Goal: Task Accomplishment & Management: Manage account settings

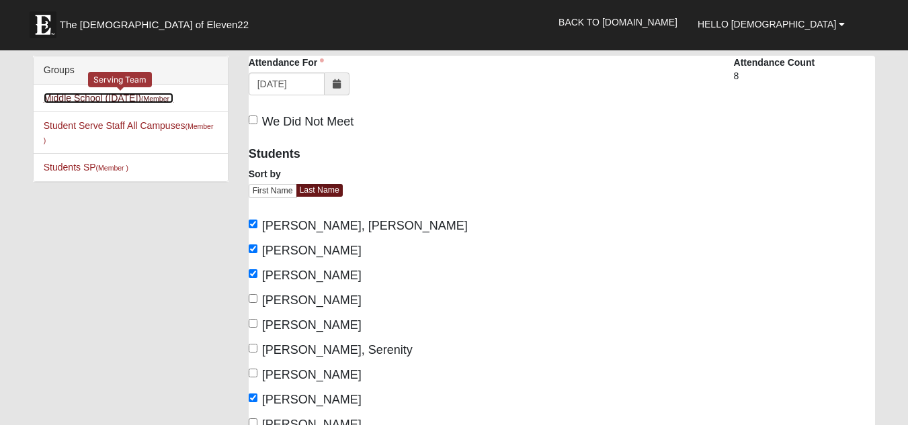
click at [113, 94] on link "Middle School (Wednesday) (Member )" at bounding box center [109, 98] width 130 height 11
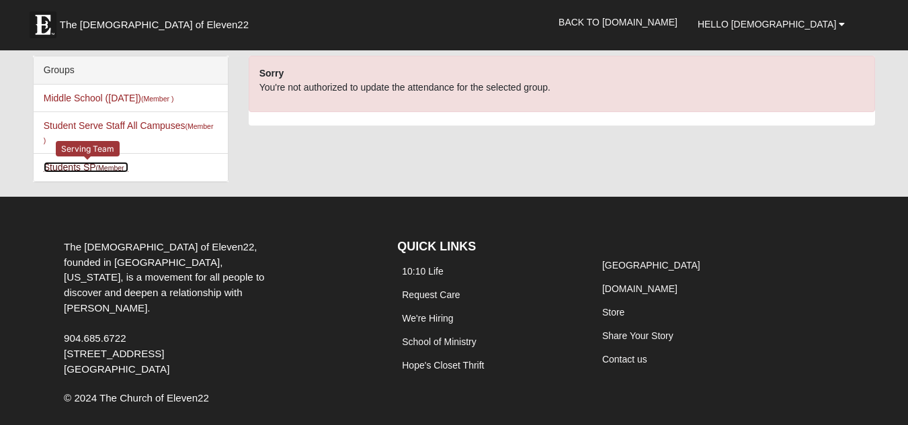
click at [86, 167] on link "Students SP (Member )" at bounding box center [86, 167] width 85 height 11
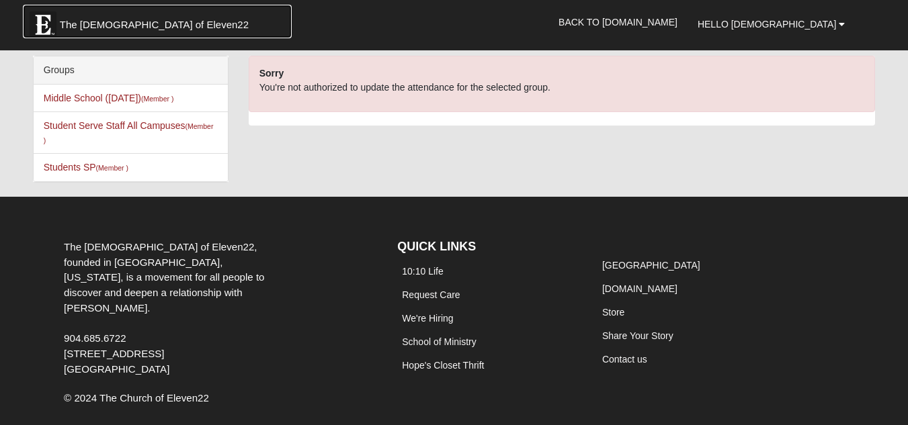
click at [134, 22] on span "The [DEMOGRAPHIC_DATA] of Eleven22" at bounding box center [154, 24] width 189 height 13
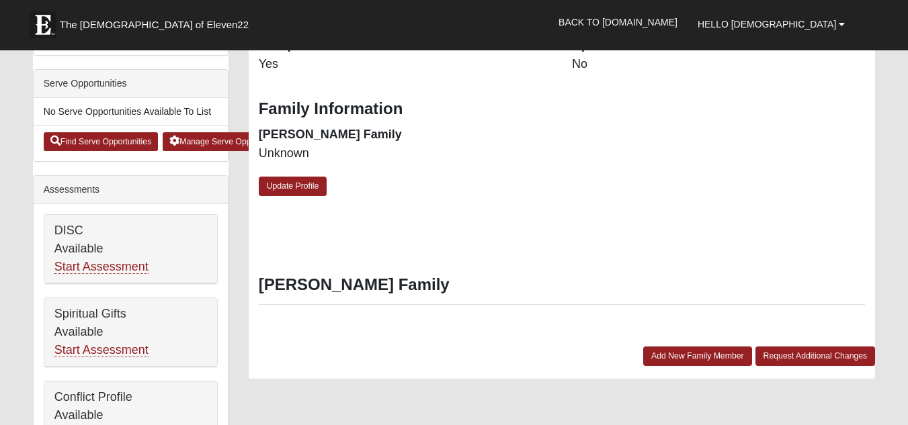
scroll to position [493, 0]
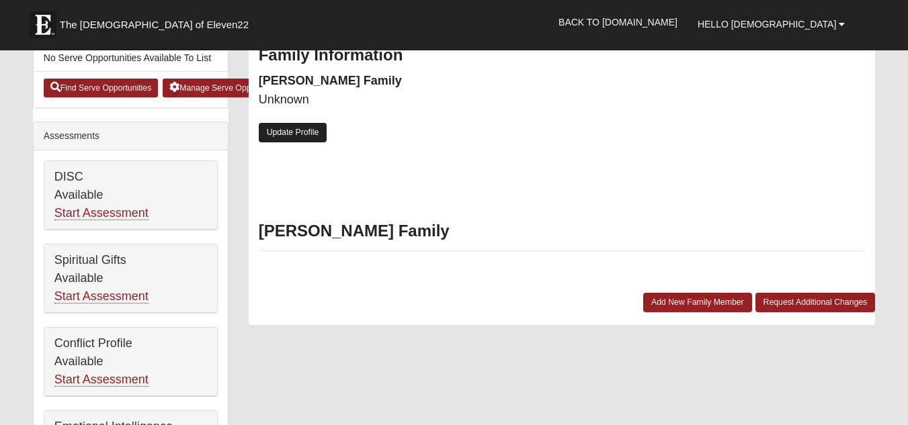
click at [300, 128] on link "Update Profile" at bounding box center [293, 132] width 69 height 19
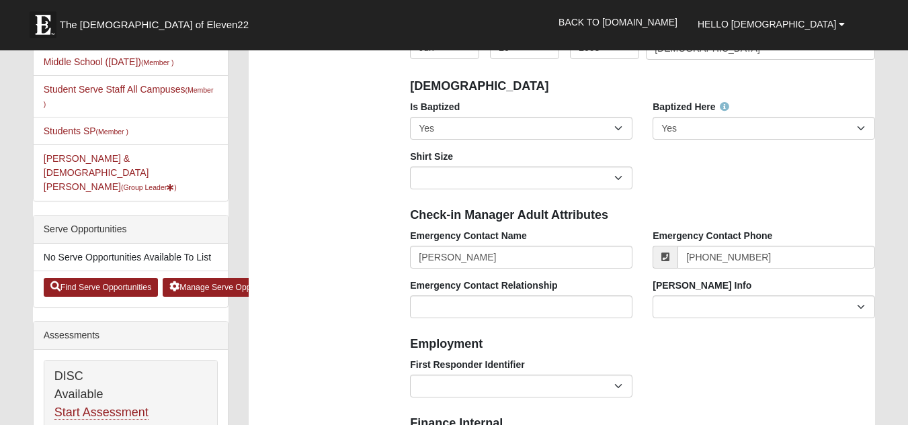
scroll to position [294, 0]
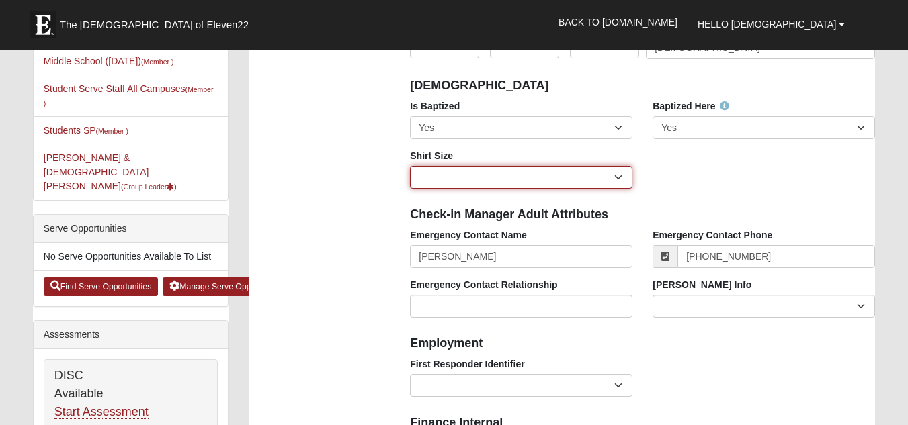
click at [613, 169] on select "Adult Small Adult Medium Adult Large Adult XL Adult XXL Adult 3XL Adult 4XL You…" at bounding box center [521, 177] width 222 height 23
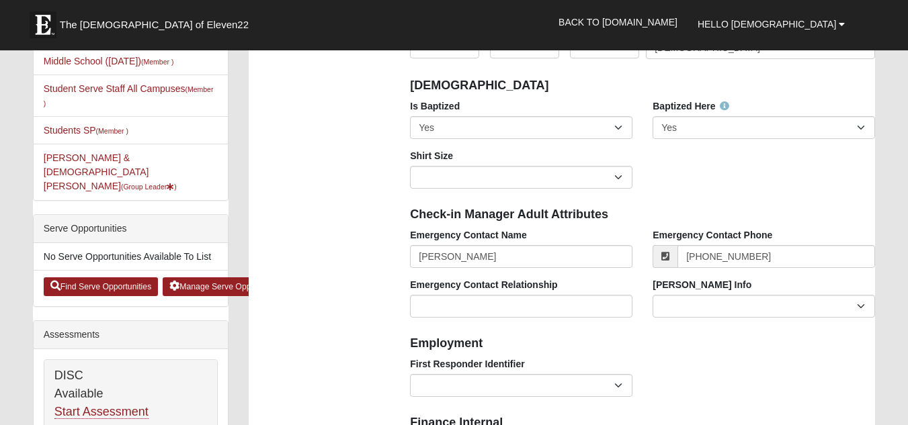
click at [678, 183] on div "Is Baptized No Yes Baptized Here No Yes Shirt Size Adult Small Adult Medium Adu…" at bounding box center [642, 148] width 485 height 99
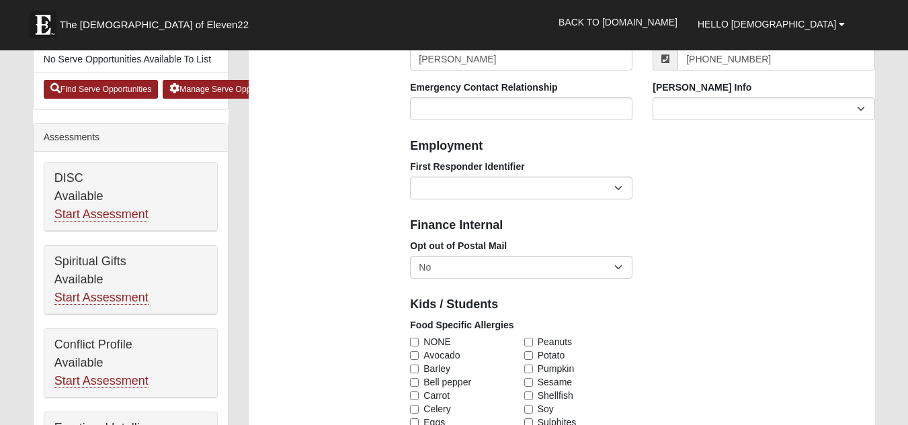
scroll to position [493, 0]
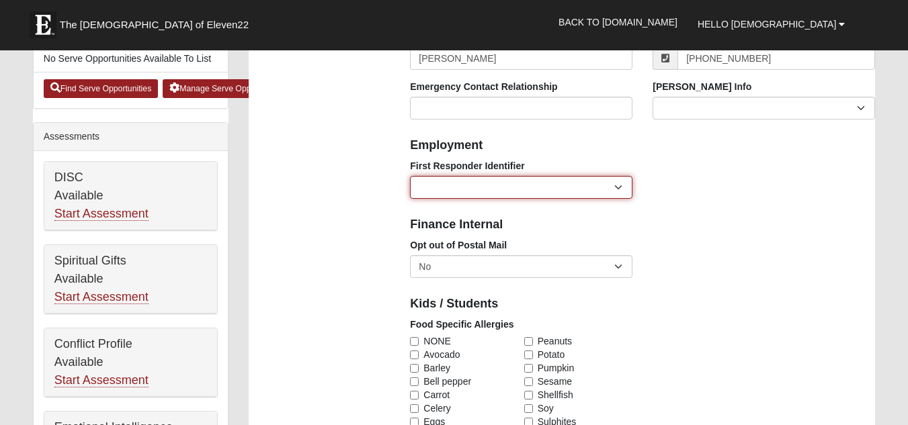
click at [618, 189] on select "EMT | Paramedic | Medical Firefighter | Fire Department Police Officer | Sherif…" at bounding box center [521, 187] width 222 height 23
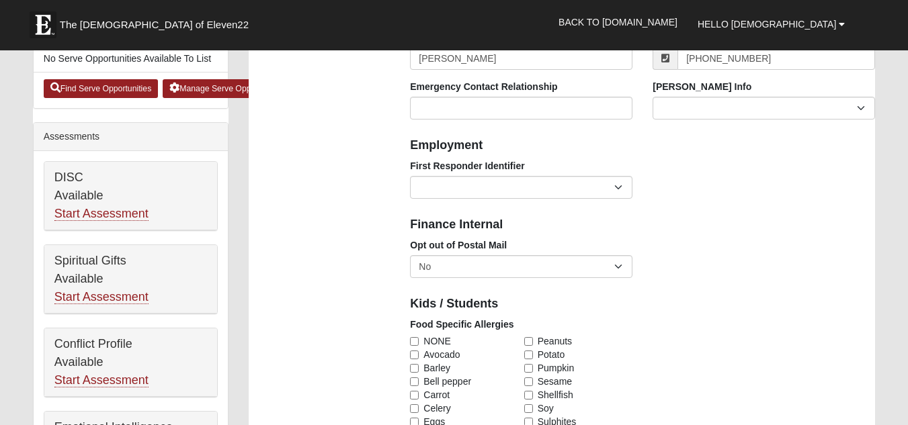
click at [656, 164] on div "First Responder Identifier EMT | Paramedic | Medical Firefighter | Fire Departm…" at bounding box center [642, 184] width 485 height 50
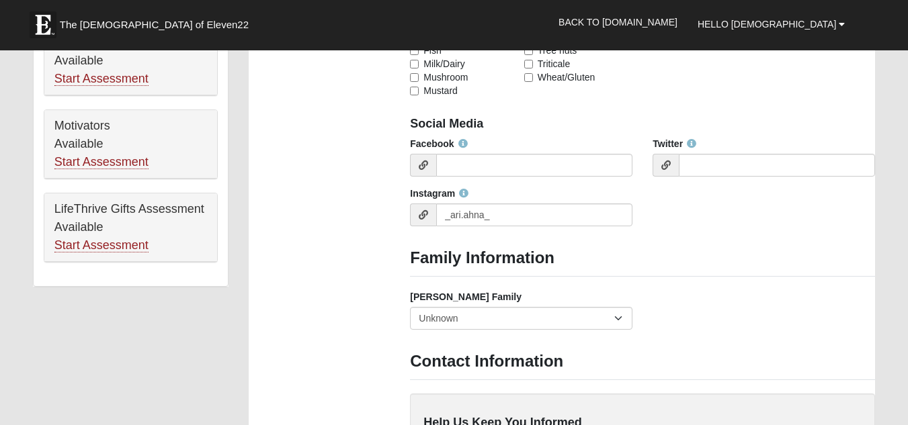
scroll to position [877, 0]
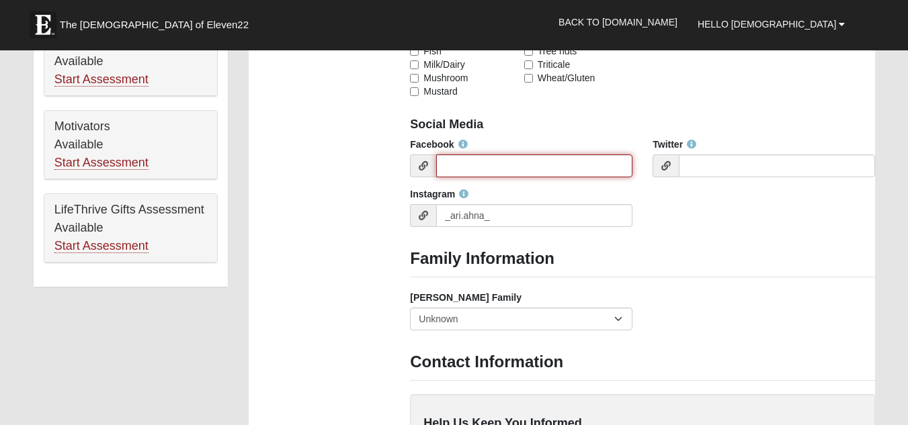
click at [604, 169] on input "Facebook" at bounding box center [534, 166] width 196 height 23
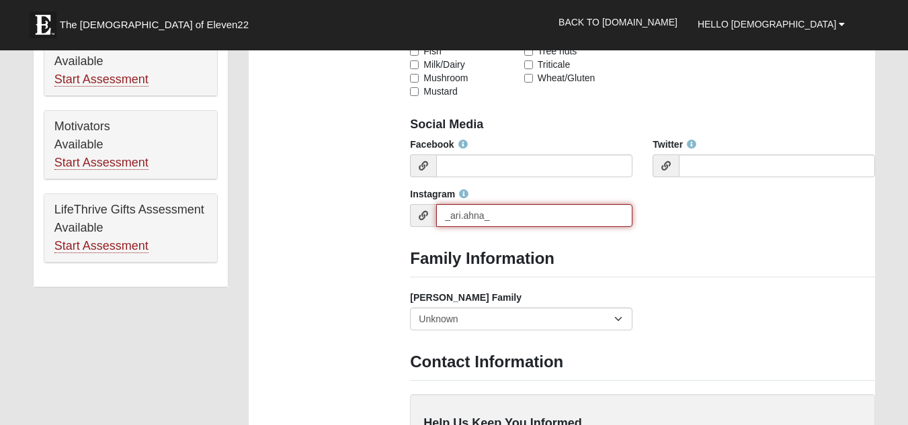
click at [547, 214] on input "_ari.ahna_" at bounding box center [534, 215] width 196 height 23
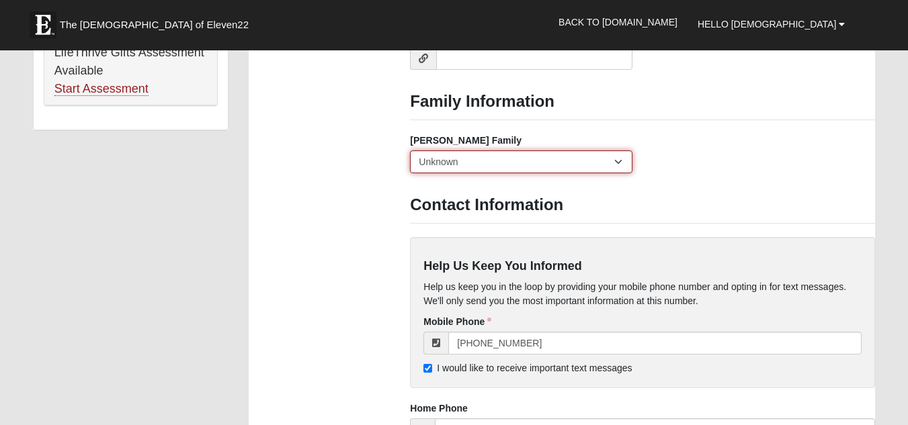
click at [589, 163] on select "Yes, we are a current foster family No, we are a former foster family No, we ha…" at bounding box center [521, 162] width 222 height 23
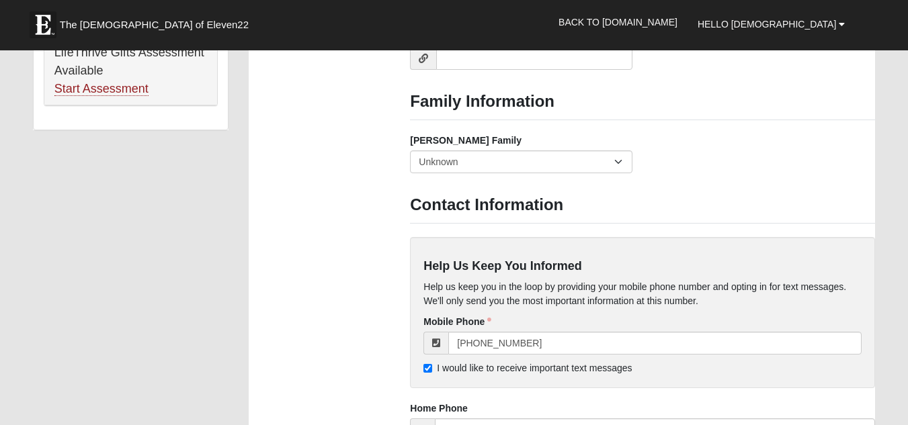
click at [667, 182] on div "Foster Family Yes, we are a current foster family No, we are a former foster fa…" at bounding box center [642, 159] width 485 height 50
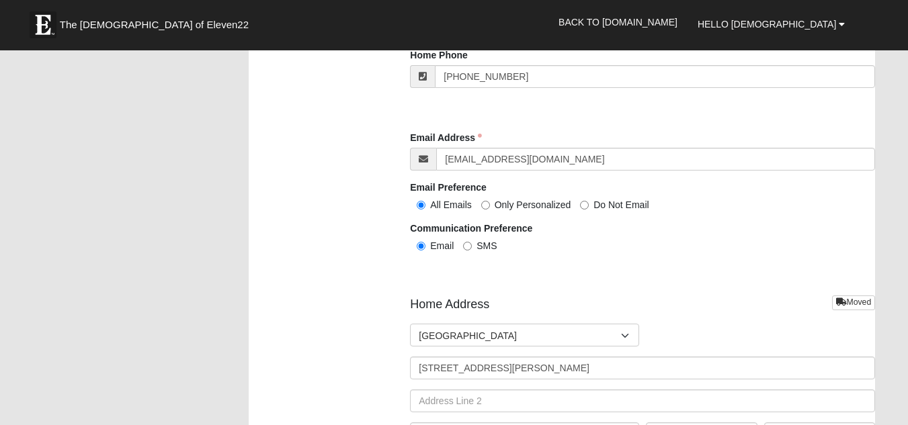
scroll to position [1389, 0]
click at [470, 245] on input "SMS" at bounding box center [467, 245] width 9 height 9
radio input "true"
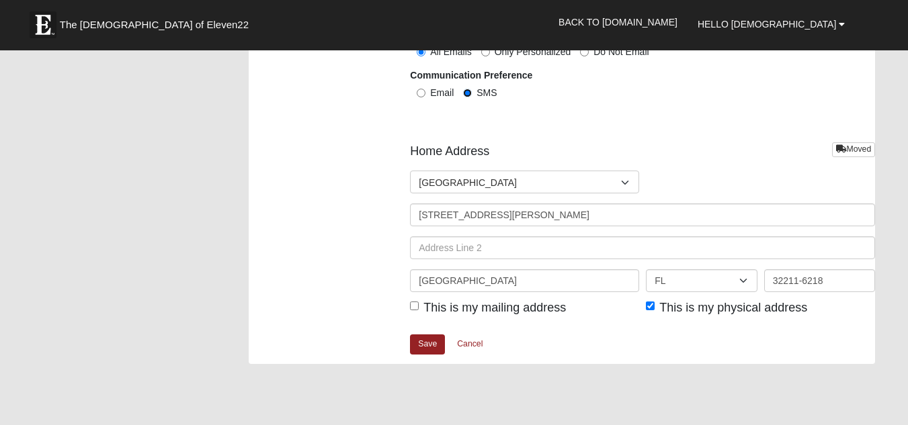
scroll to position [1551, 0]
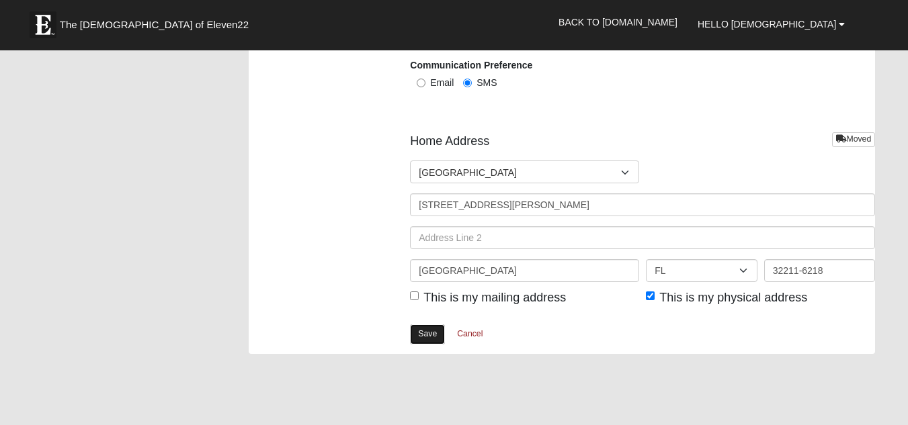
click at [433, 333] on link "Save" at bounding box center [427, 334] width 35 height 19
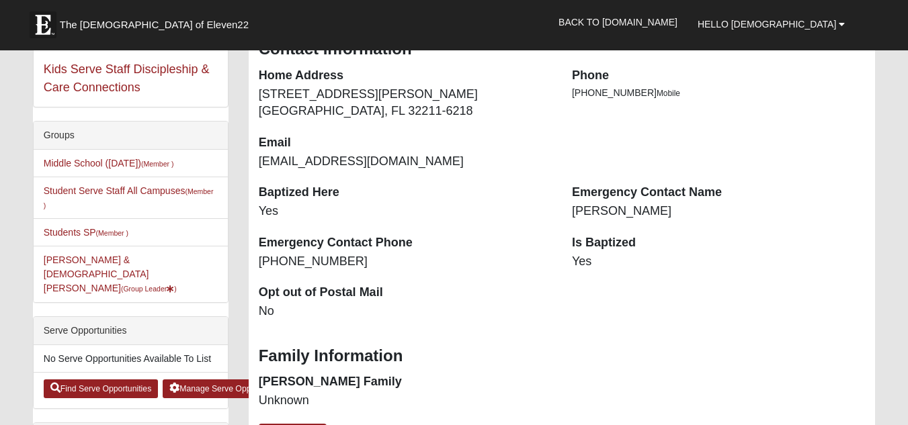
scroll to position [193, 0]
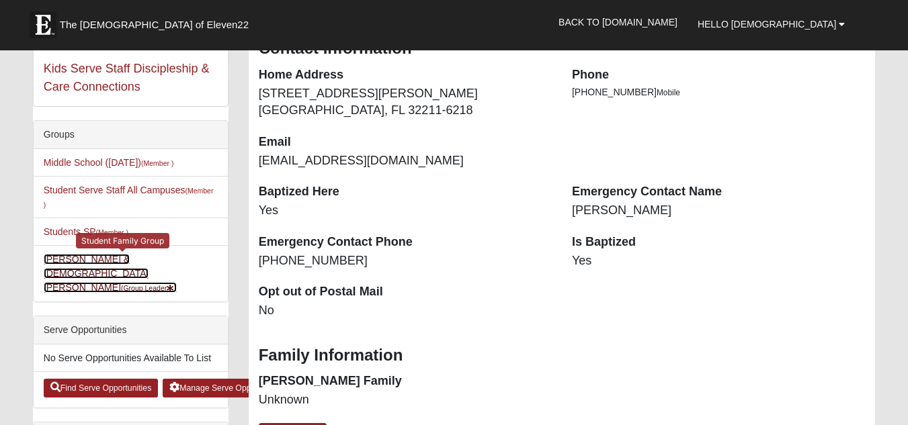
click at [133, 264] on link "[PERSON_NAME] & [PERSON_NAME] (Group Leader )" at bounding box center [110, 273] width 133 height 39
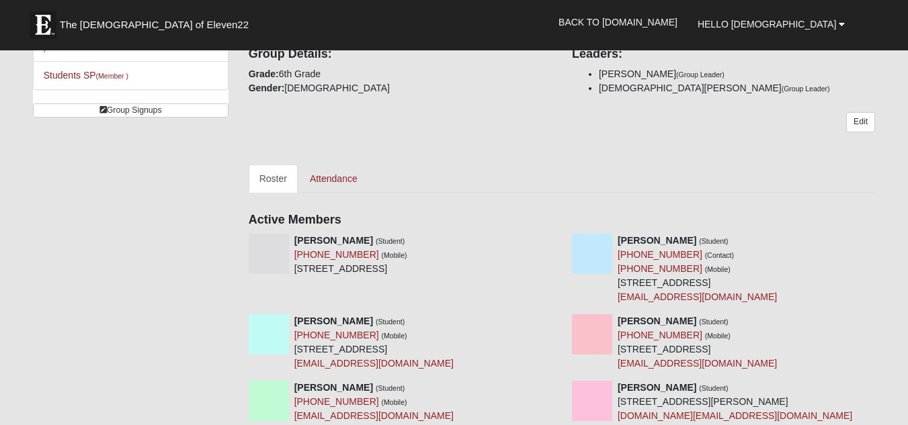
scroll to position [210, 0]
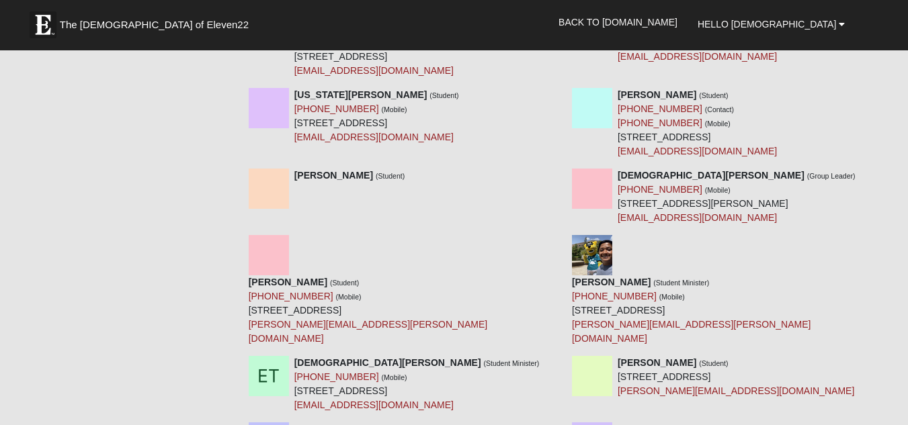
scroll to position [661, 0]
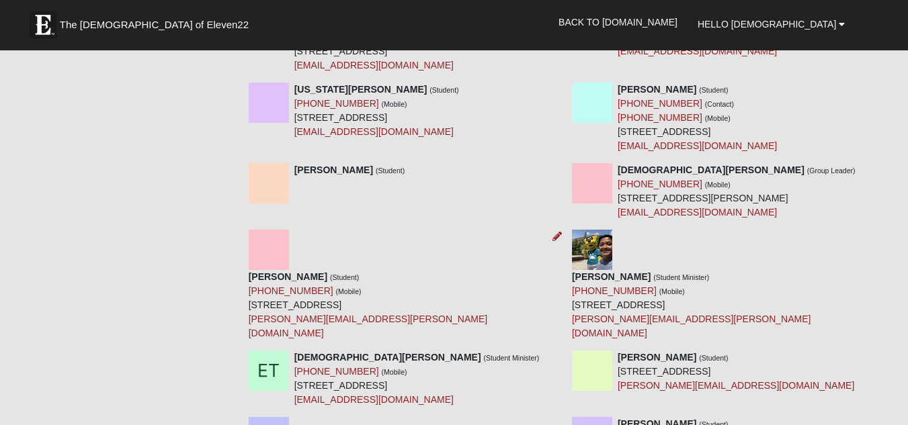
click at [290, 238] on div "[PERSON_NAME] (Student) [PHONE_NUMBER] (Mobile) [STREET_ADDRESS] [PERSON_NAME][…" at bounding box center [400, 285] width 323 height 111
click at [268, 245] on img at bounding box center [269, 250] width 40 height 40
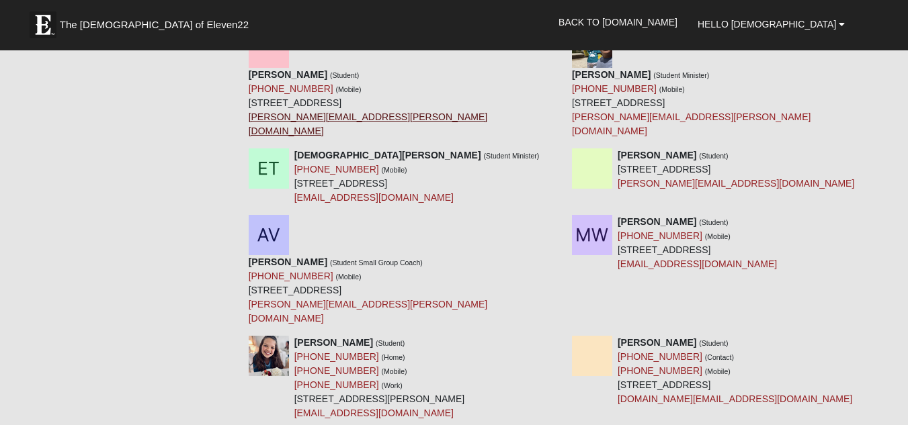
scroll to position [864, 0]
